Goal: Information Seeking & Learning: Check status

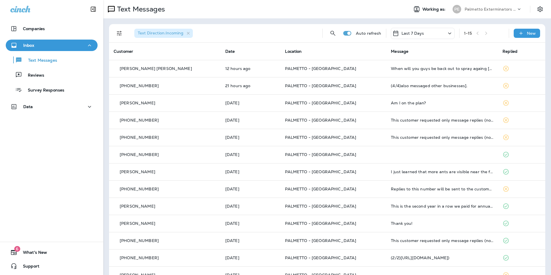
click at [413, 33] on p "Last 7 Days" at bounding box center [413, 33] width 23 height 5
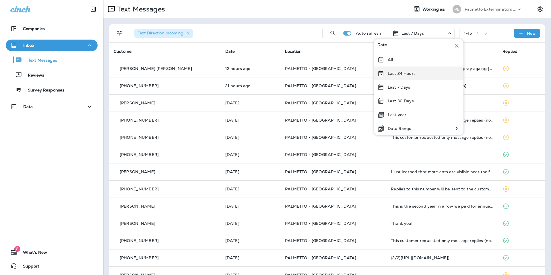
click at [403, 77] on div "Last 24 Hours" at bounding box center [419, 74] width 90 height 14
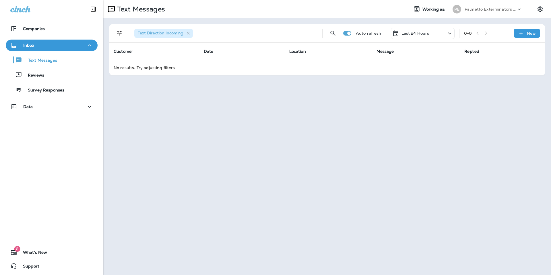
click at [421, 35] on p "Last 24 Hours" at bounding box center [416, 33] width 28 height 5
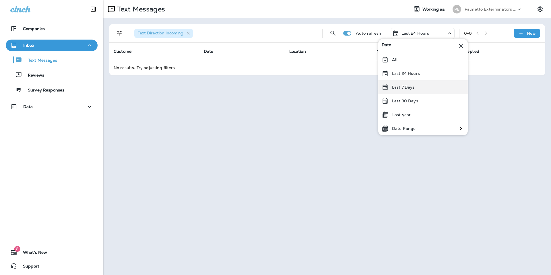
click at [410, 86] on p "Last 7 Days" at bounding box center [403, 87] width 23 height 5
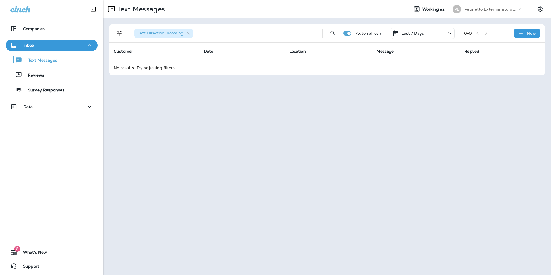
click at [413, 32] on p "Last 7 Days" at bounding box center [413, 33] width 23 height 5
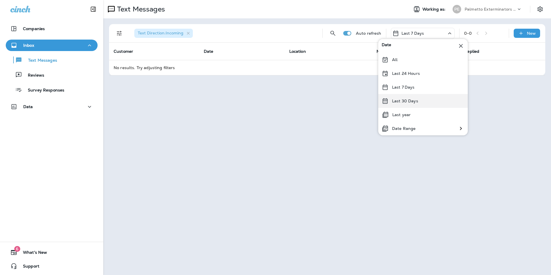
click at [409, 102] on p "Last 30 Days" at bounding box center [405, 101] width 26 height 5
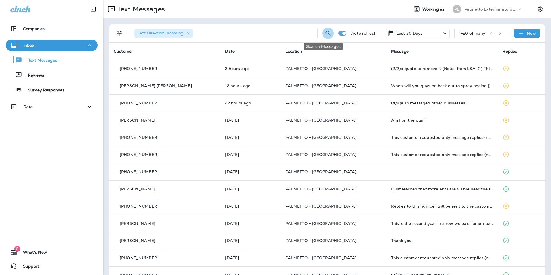
click at [325, 33] on icon "Search Messages" at bounding box center [328, 33] width 7 height 7
click at [296, 30] on input "text" at bounding box center [302, 32] width 51 height 15
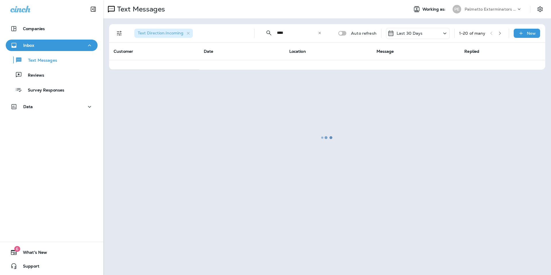
type input "****"
click at [317, 32] on div at bounding box center [327, 138] width 447 height 274
click at [319, 34] on div at bounding box center [327, 138] width 447 height 274
click at [269, 31] on div at bounding box center [327, 138] width 447 height 274
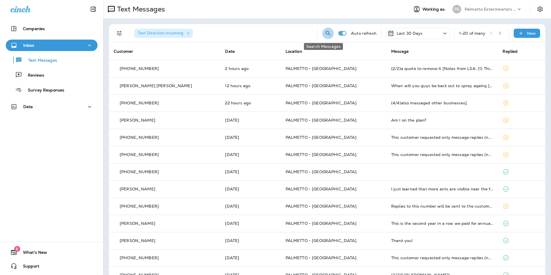
click at [326, 31] on icon "Search Messages" at bounding box center [328, 33] width 5 height 5
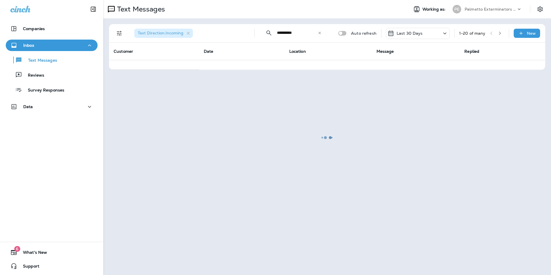
type input "**********"
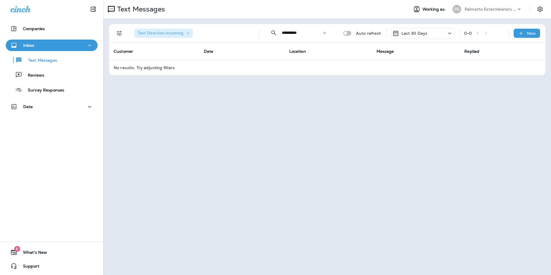
click at [324, 34] on icon at bounding box center [325, 33] width 4 height 4
click at [326, 33] on input "text" at bounding box center [307, 32] width 51 height 15
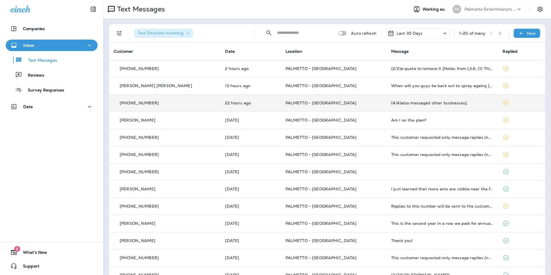
click at [368, 104] on p "PALMETTO - [GEOGRAPHIC_DATA]" at bounding box center [334, 103] width 96 height 5
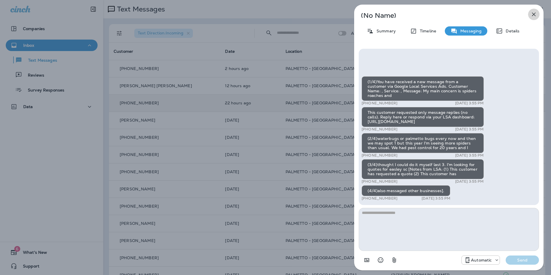
click at [531, 14] on icon "button" at bounding box center [533, 14] width 7 height 7
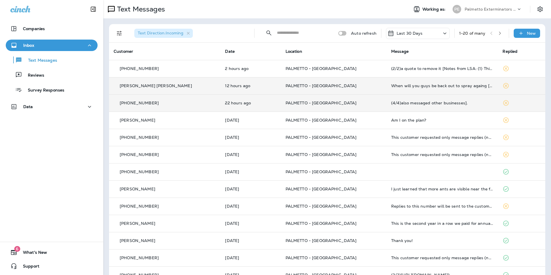
click at [445, 89] on td "When will you guys be back out to spray againg [STREET_ADDRESS]" at bounding box center [442, 85] width 111 height 17
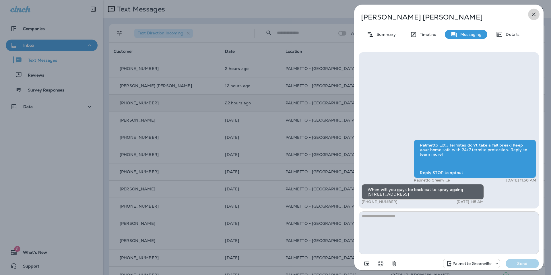
click at [534, 16] on button "button" at bounding box center [533, 14] width 11 height 11
